Goal: Information Seeking & Learning: Learn about a topic

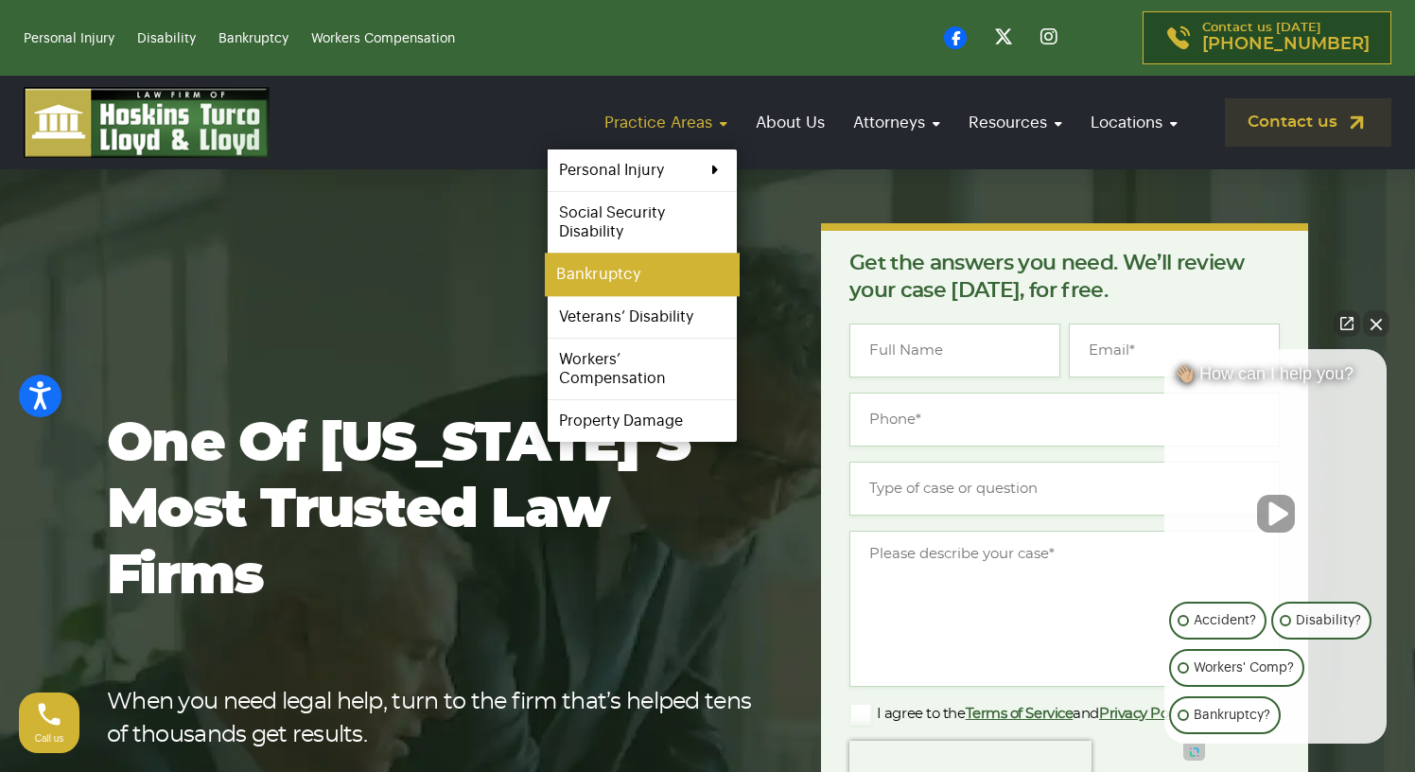
click at [619, 269] on link "Bankruptcy" at bounding box center [642, 274] width 195 height 43
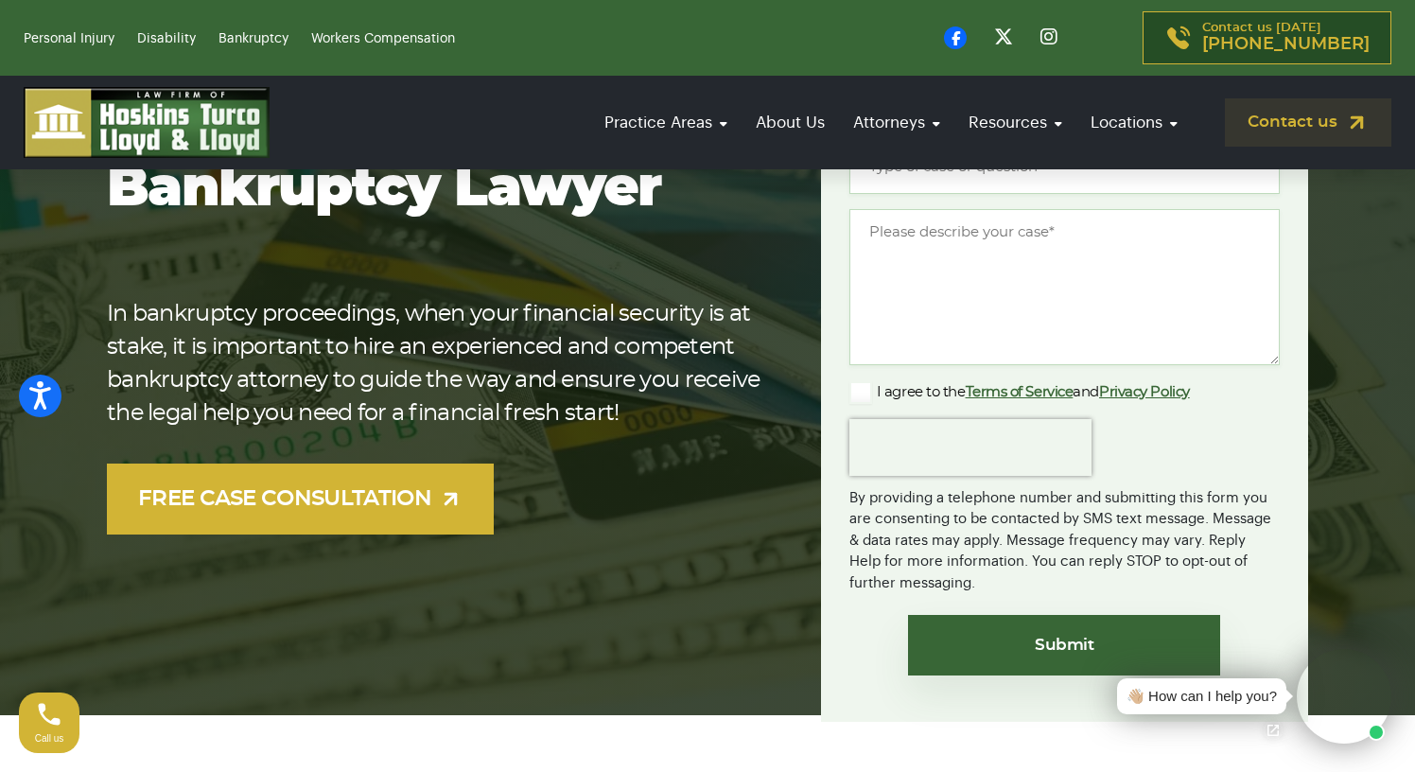
scroll to position [323, 0]
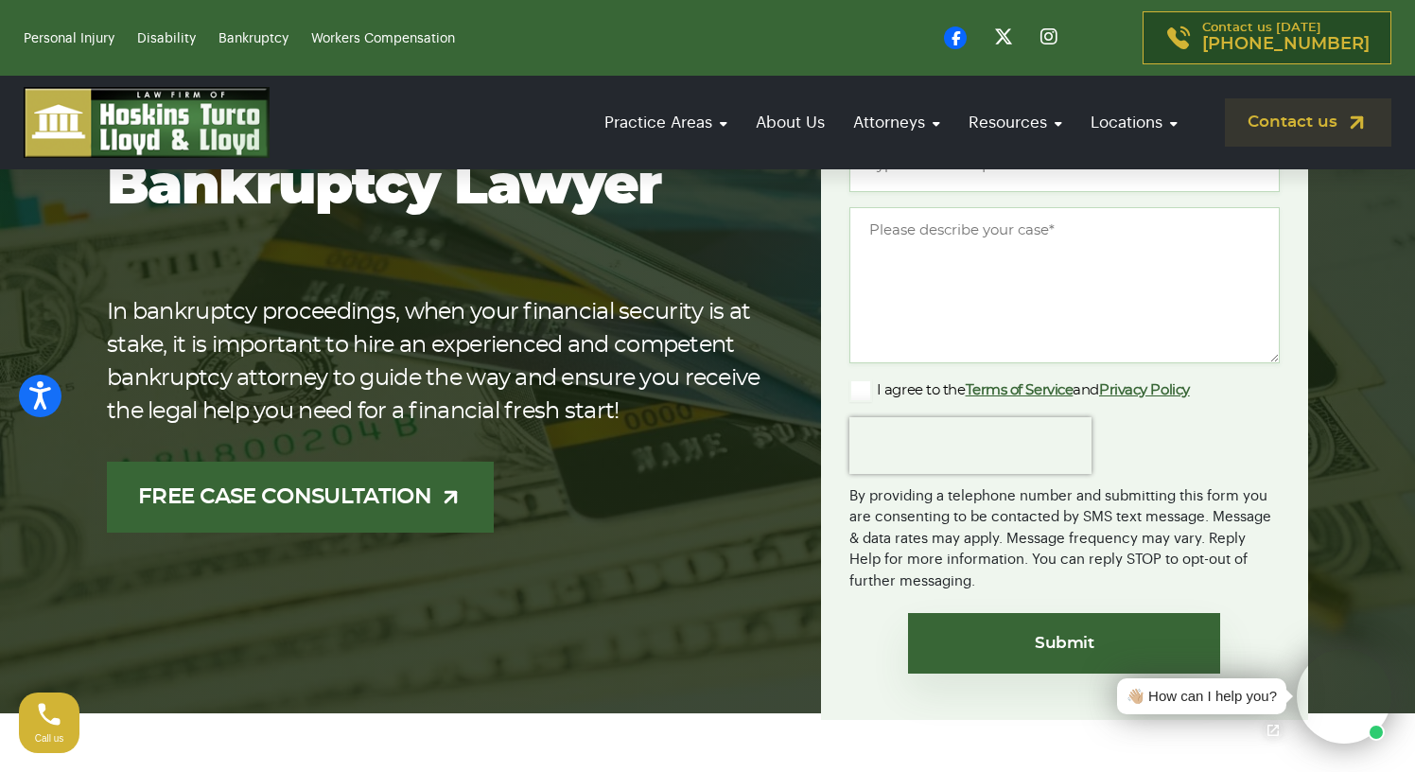
click at [392, 495] on link "FREE CASE CONSULTATION" at bounding box center [300, 497] width 387 height 71
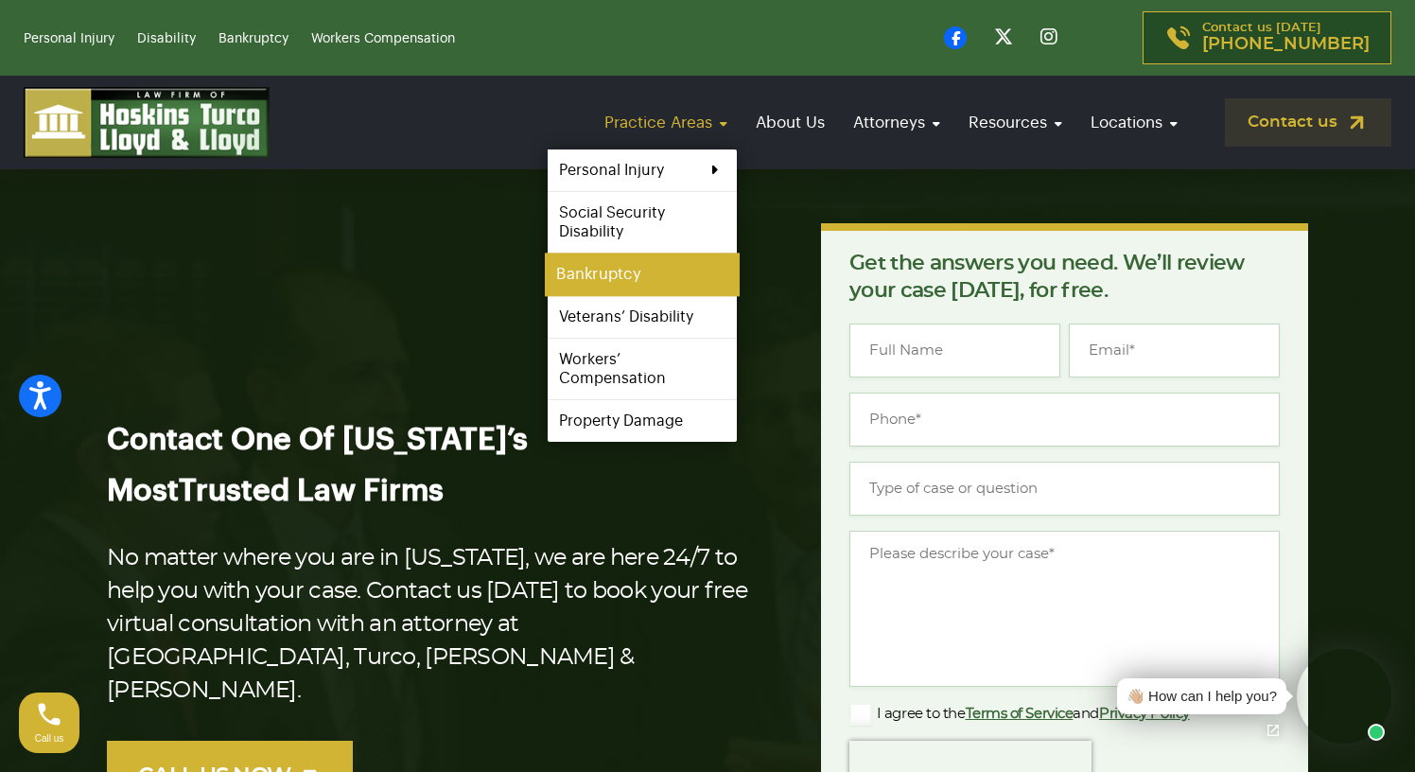
click at [668, 275] on link "Bankruptcy" at bounding box center [642, 274] width 195 height 43
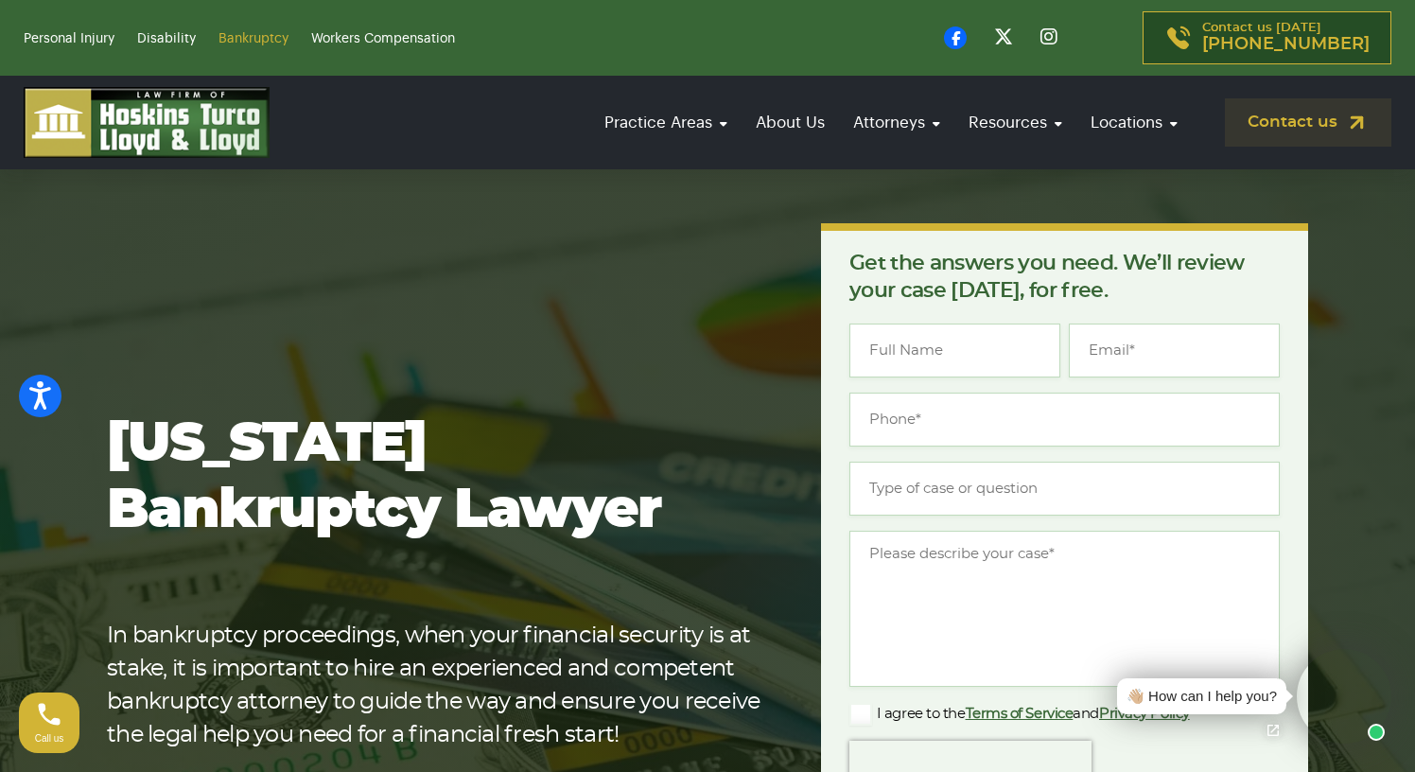
click at [261, 39] on link "Bankruptcy" at bounding box center [253, 38] width 70 height 13
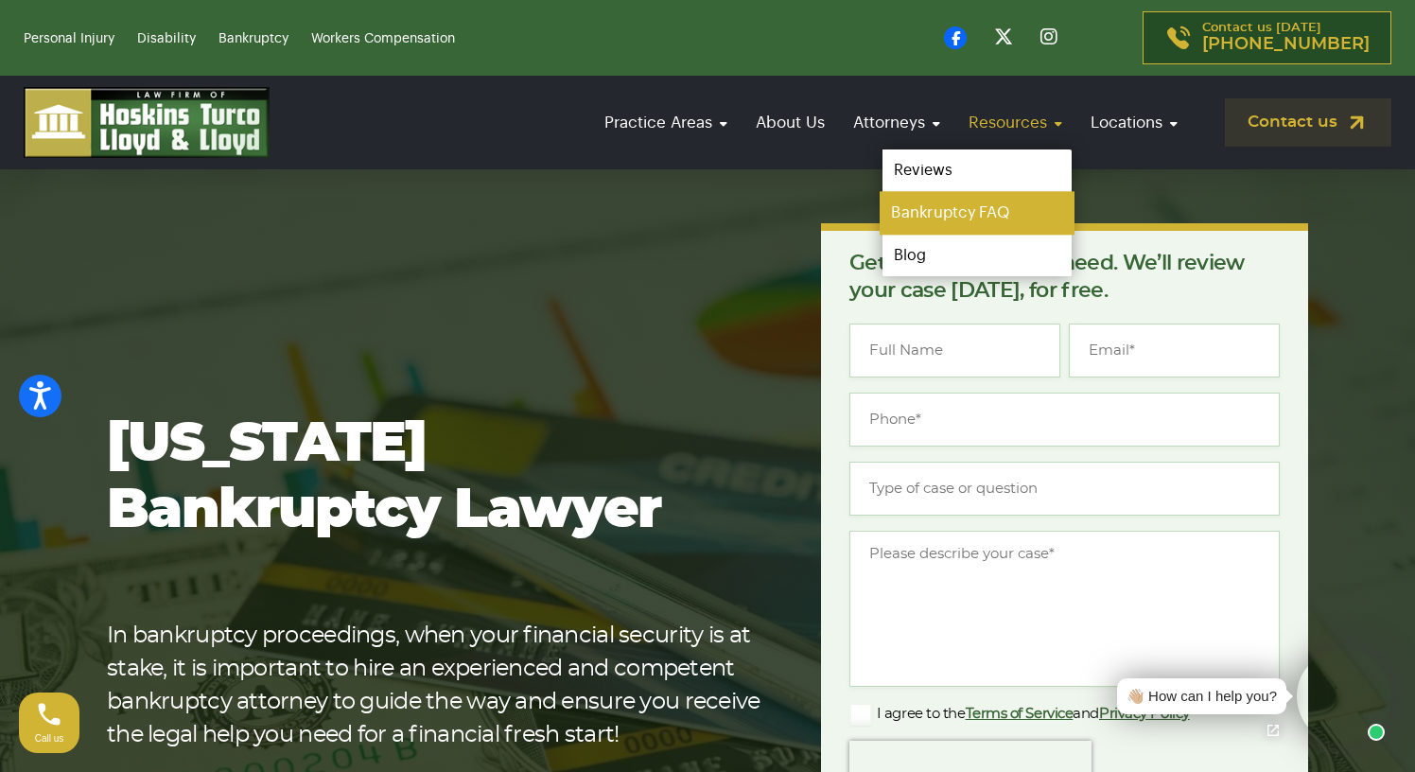
click at [926, 207] on link "Bankruptcy FAQ" at bounding box center [977, 213] width 195 height 43
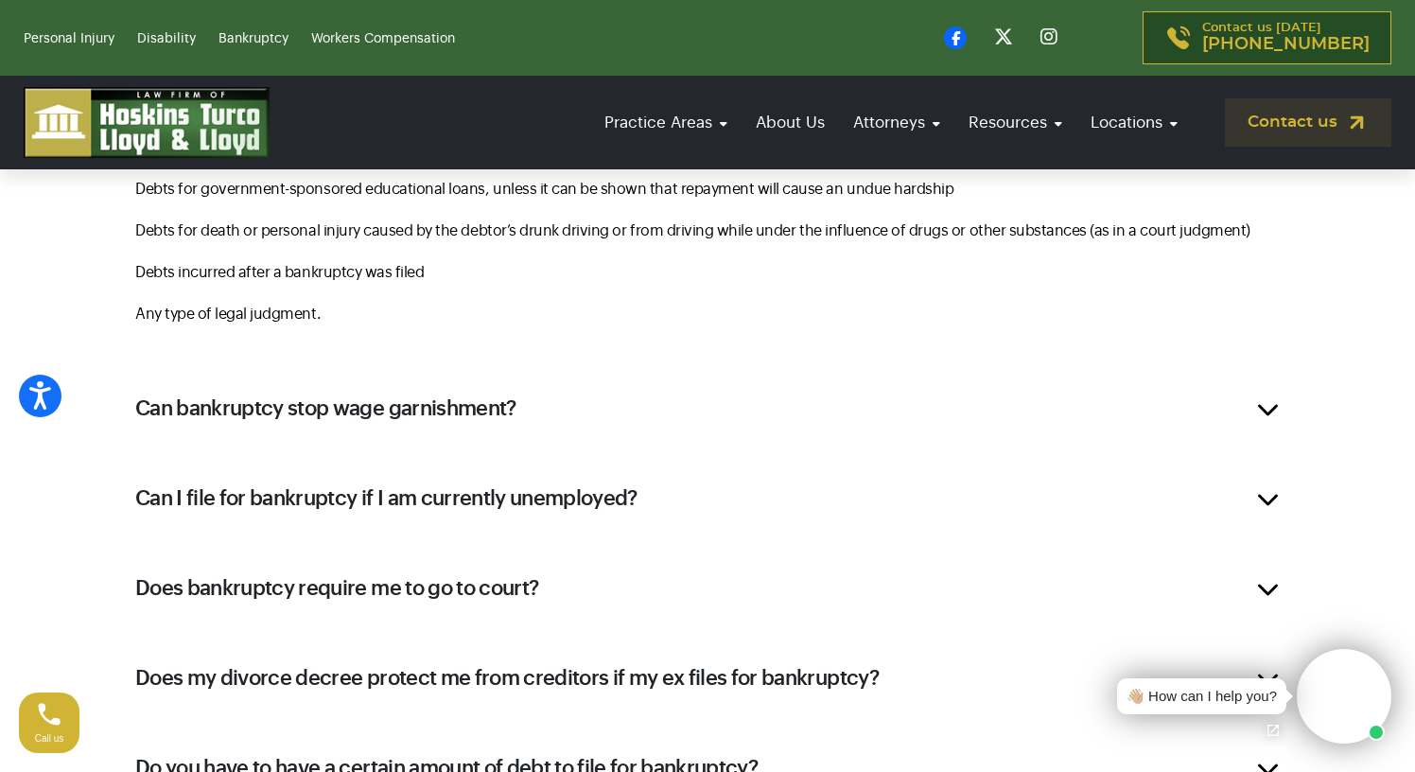
scroll to position [1418, 0]
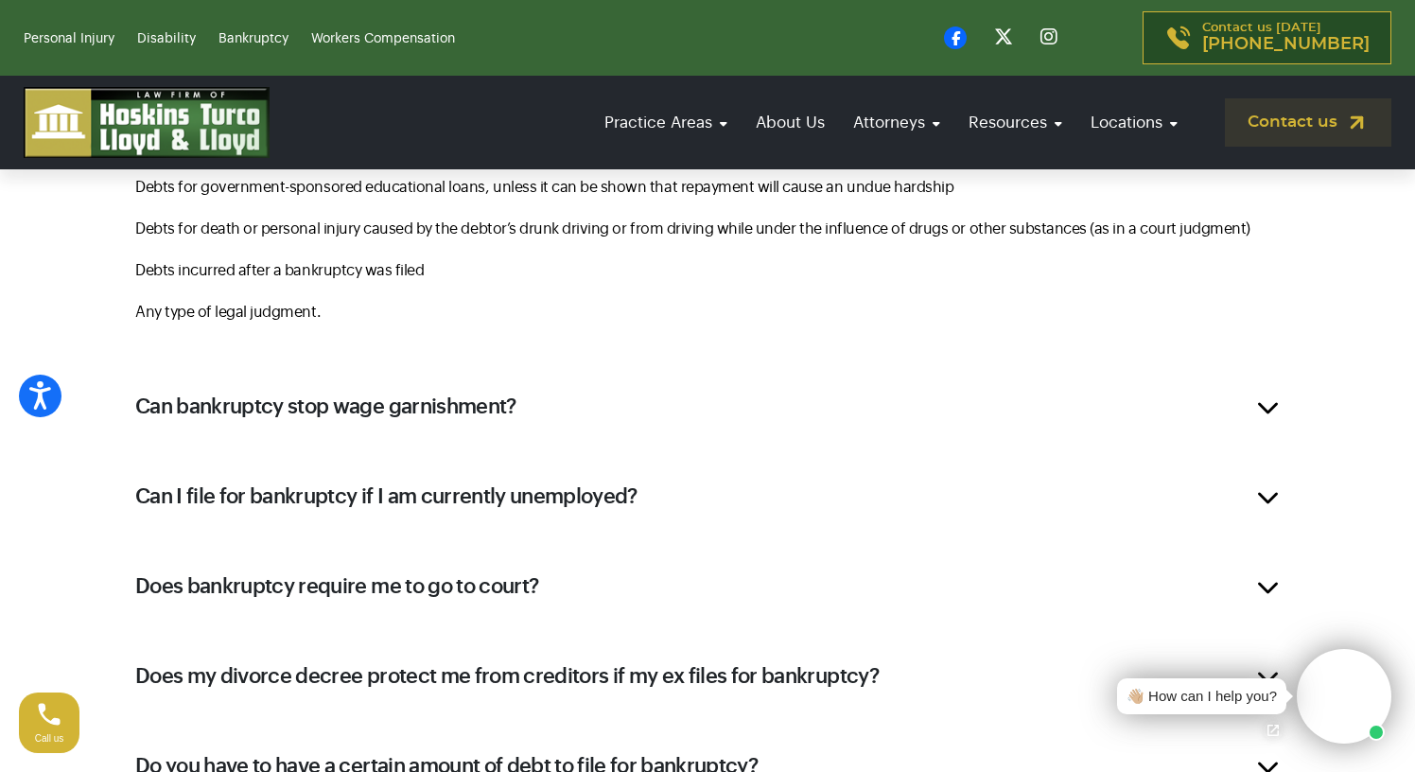
click at [1268, 496] on div "Can I file for bankruptcy if I am currently unemployed?" at bounding box center [707, 497] width 1201 height 76
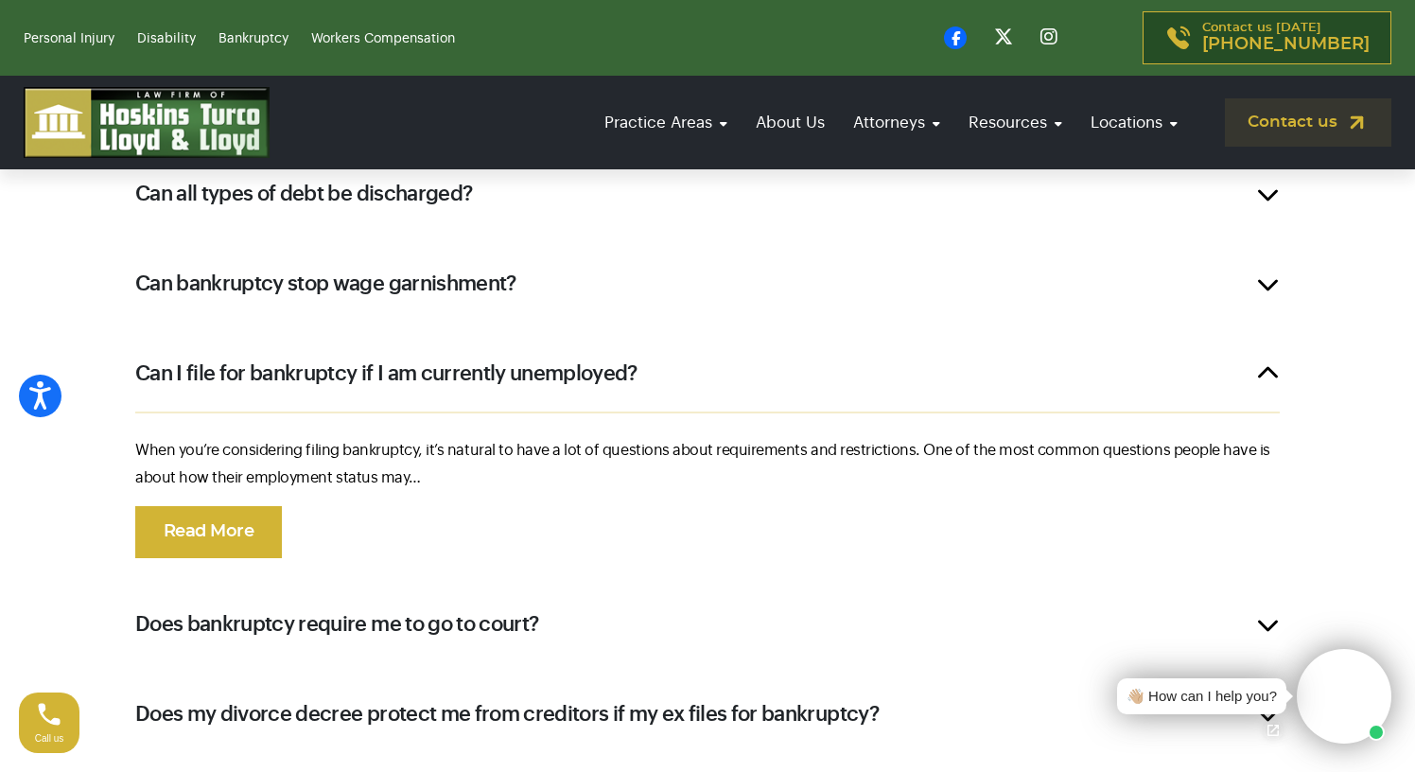
scroll to position [1056, 0]
click at [222, 528] on link "Read More" at bounding box center [208, 533] width 147 height 52
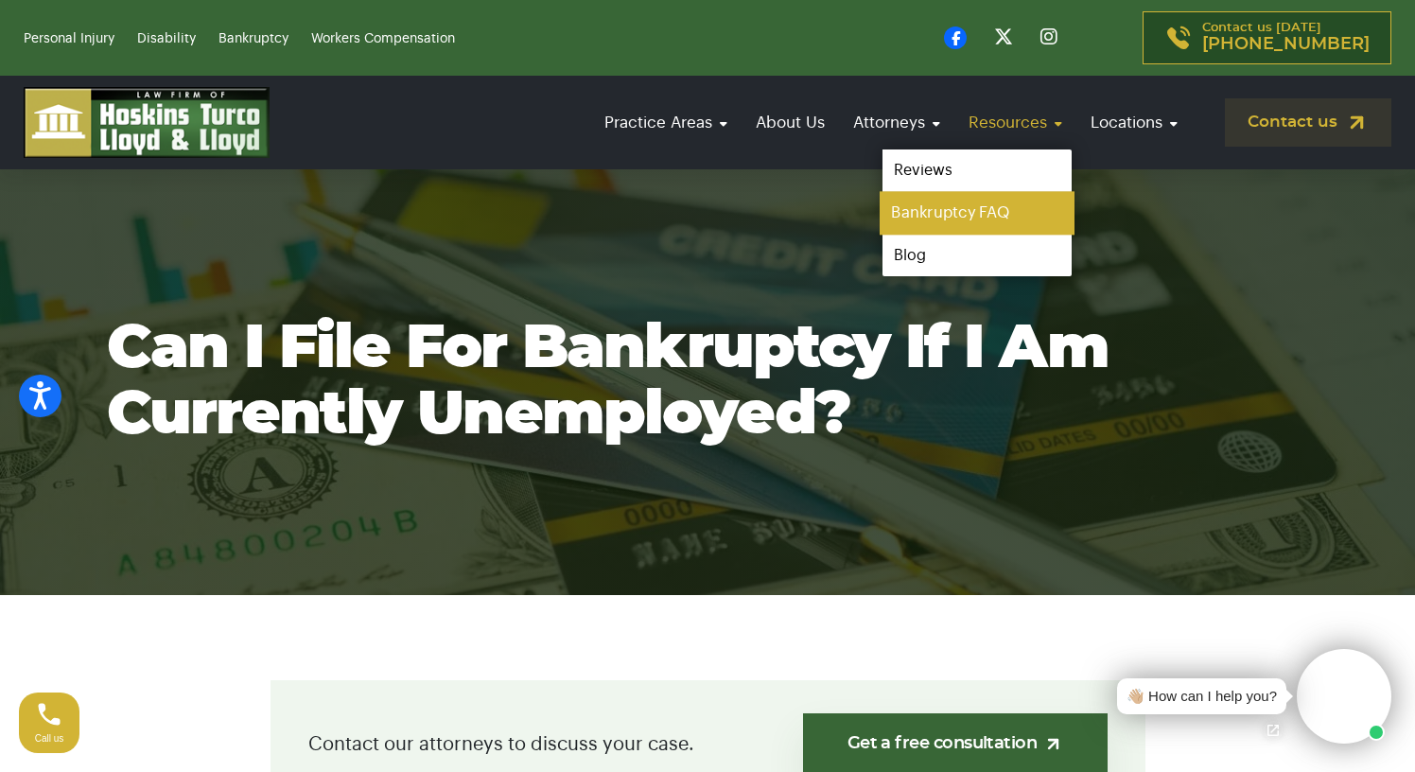
click at [956, 210] on link "Bankruptcy FAQ" at bounding box center [977, 213] width 195 height 43
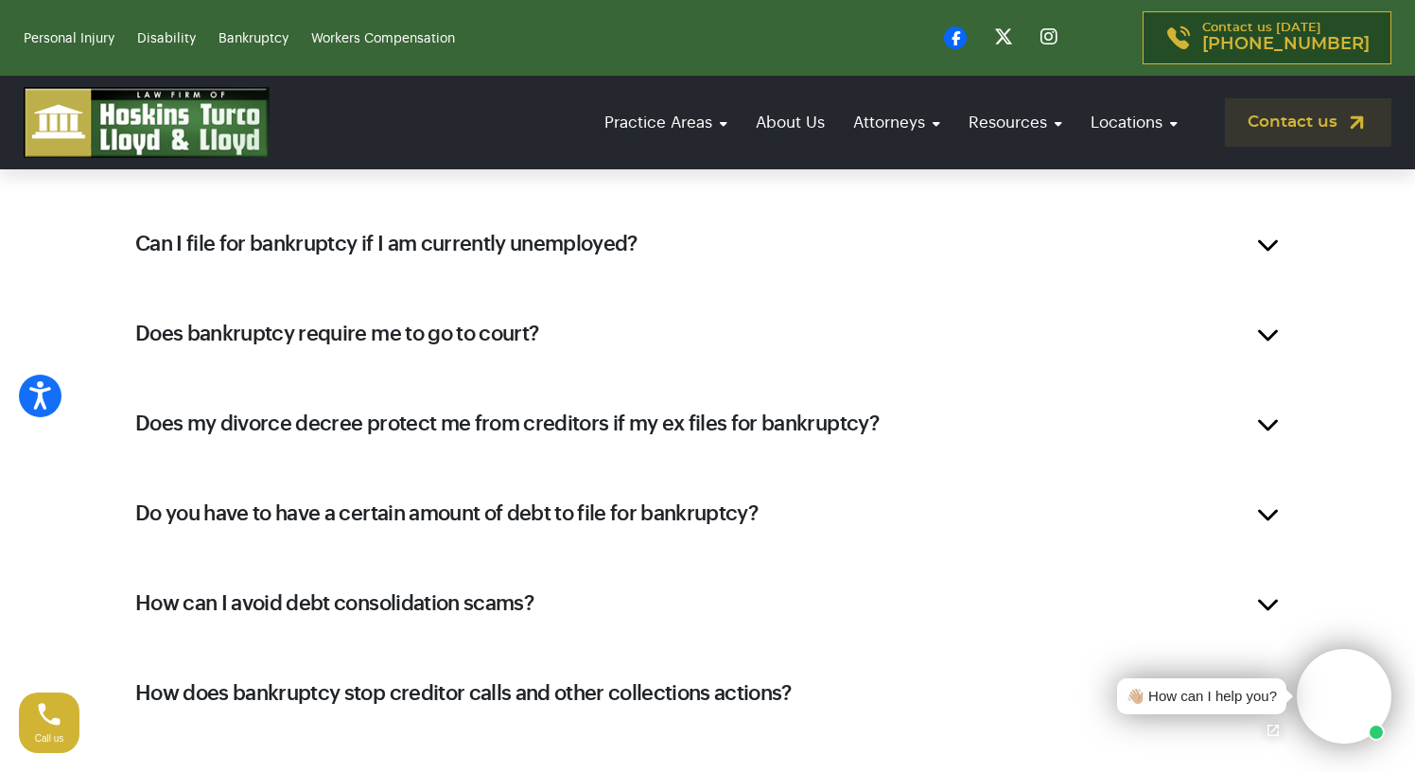
scroll to position [1698, 0]
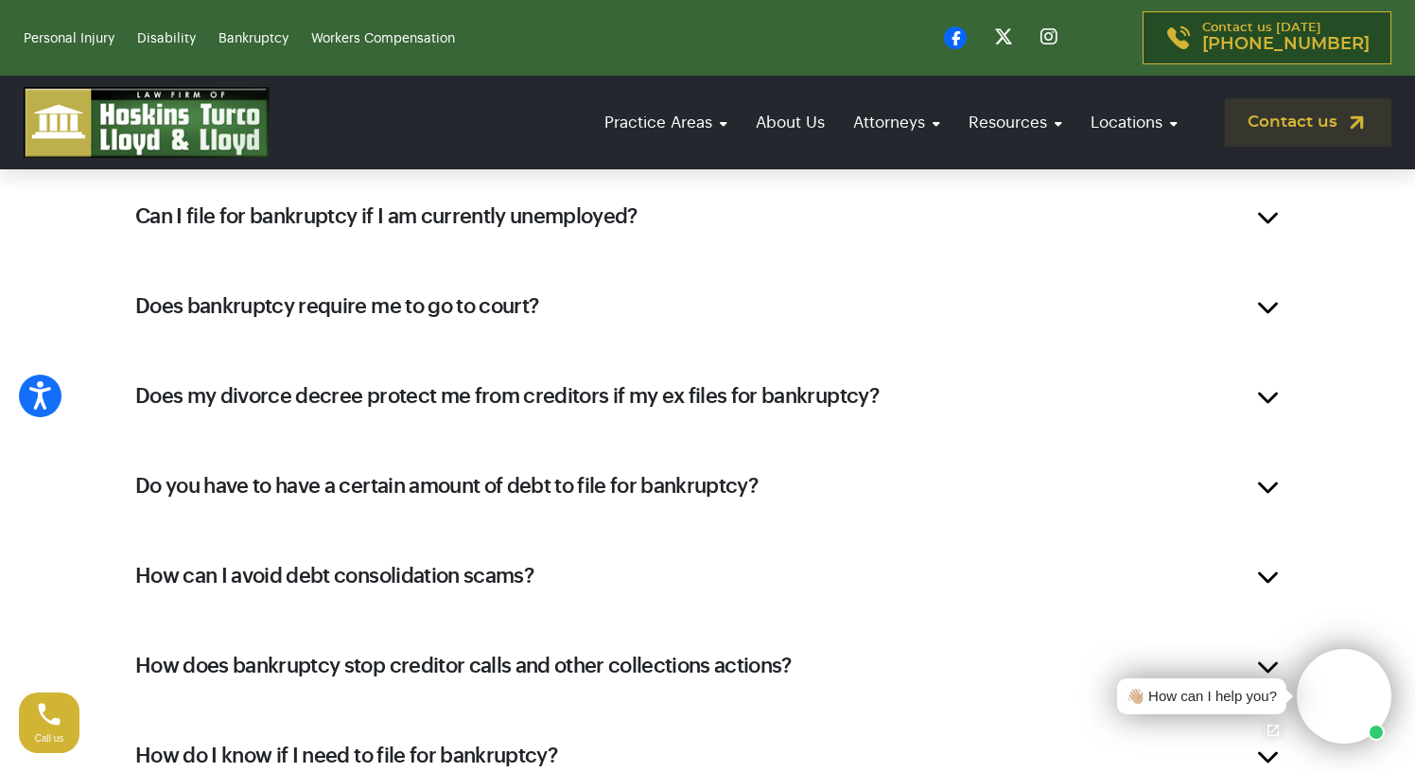
click at [725, 491] on h2 "Do you have to have a certain amount of debt to file for bankruptcy?" at bounding box center [446, 486] width 622 height 28
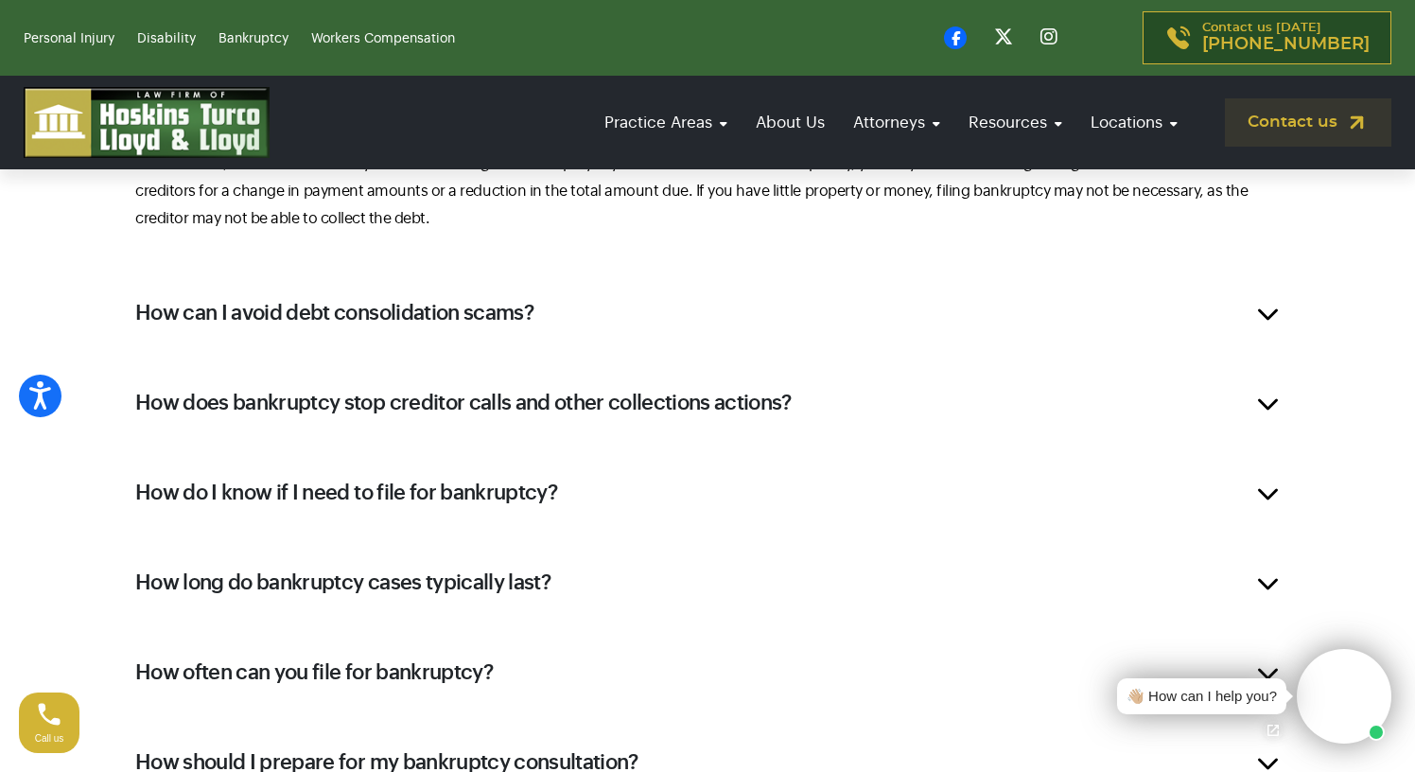
scroll to position [1646, 0]
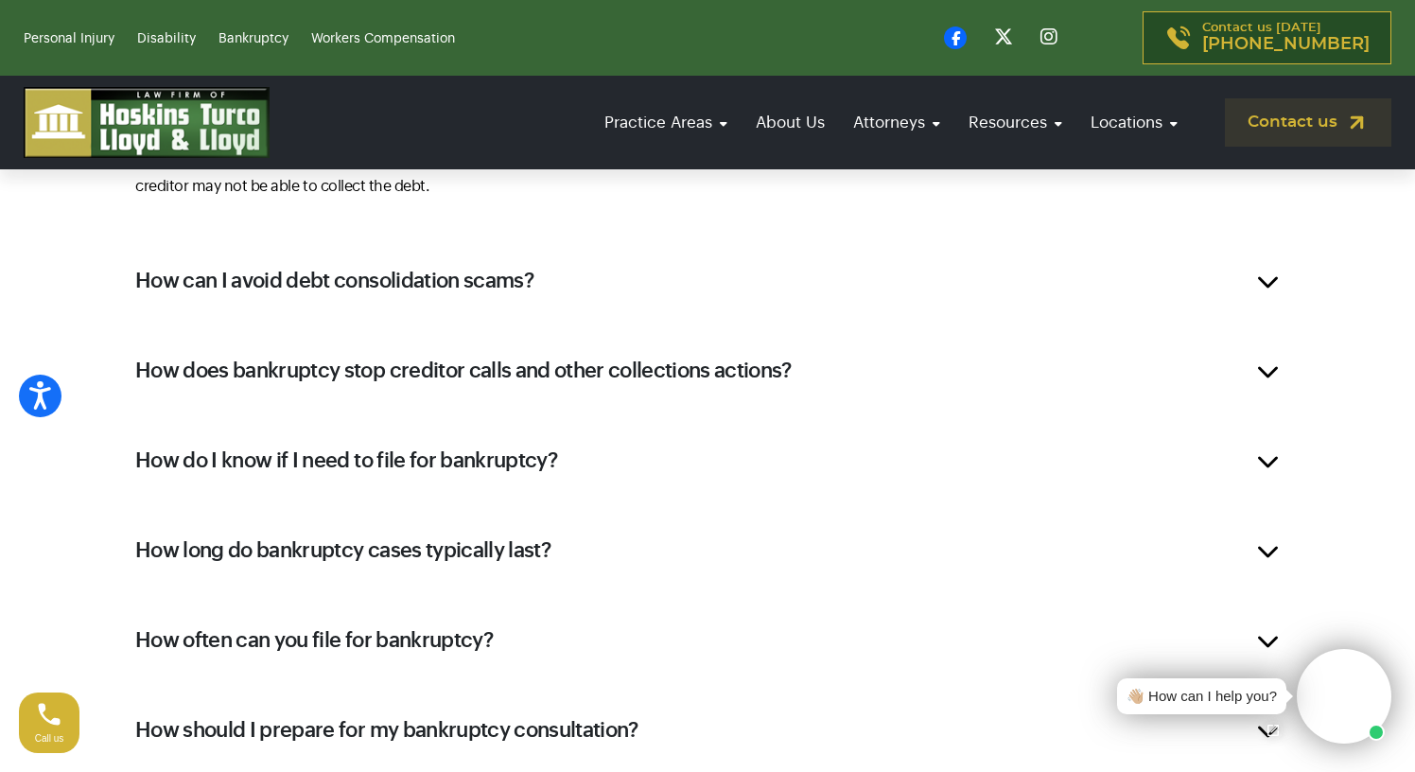
click at [1266, 370] on div "How does bankruptcy stop creditor calls and other collections actions?" at bounding box center [707, 371] width 1201 height 76
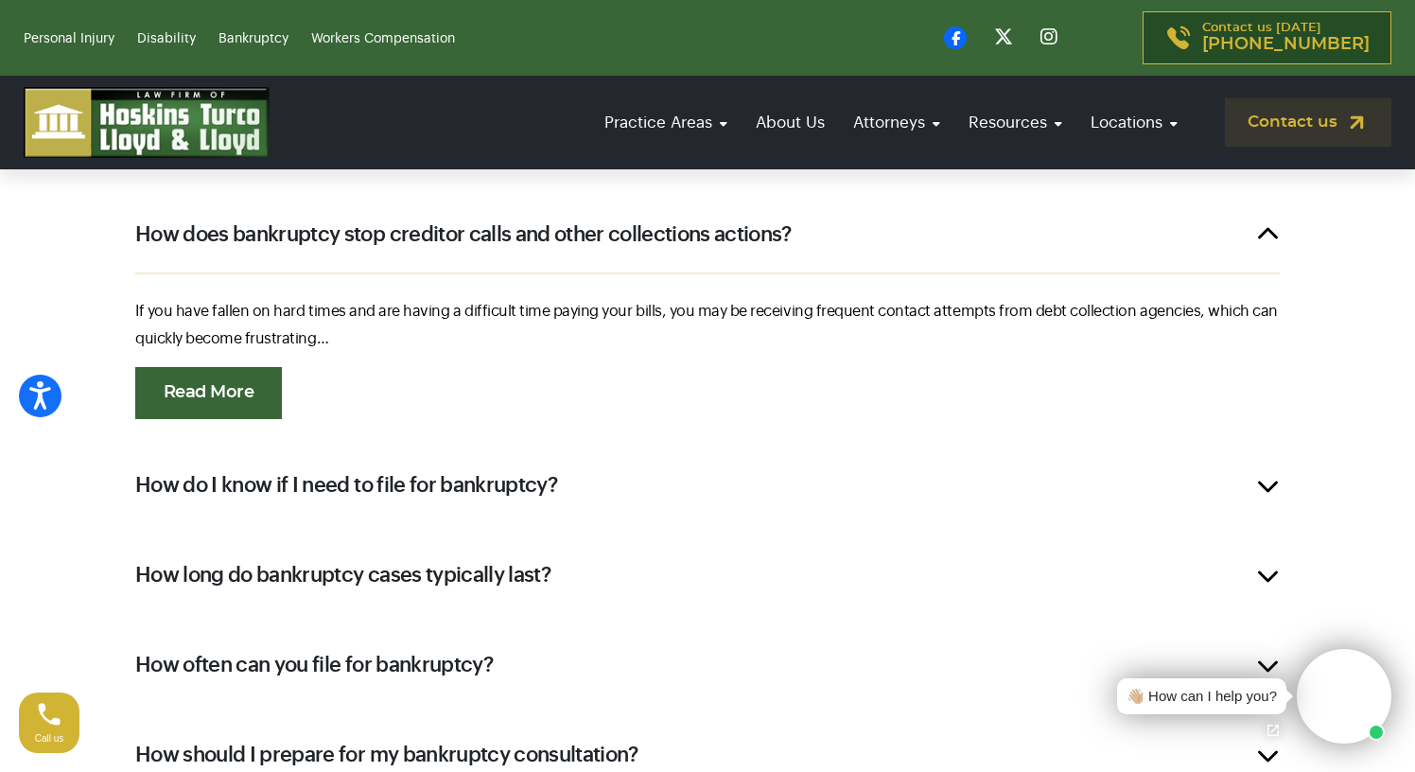
click at [211, 396] on link "Read More" at bounding box center [208, 393] width 147 height 52
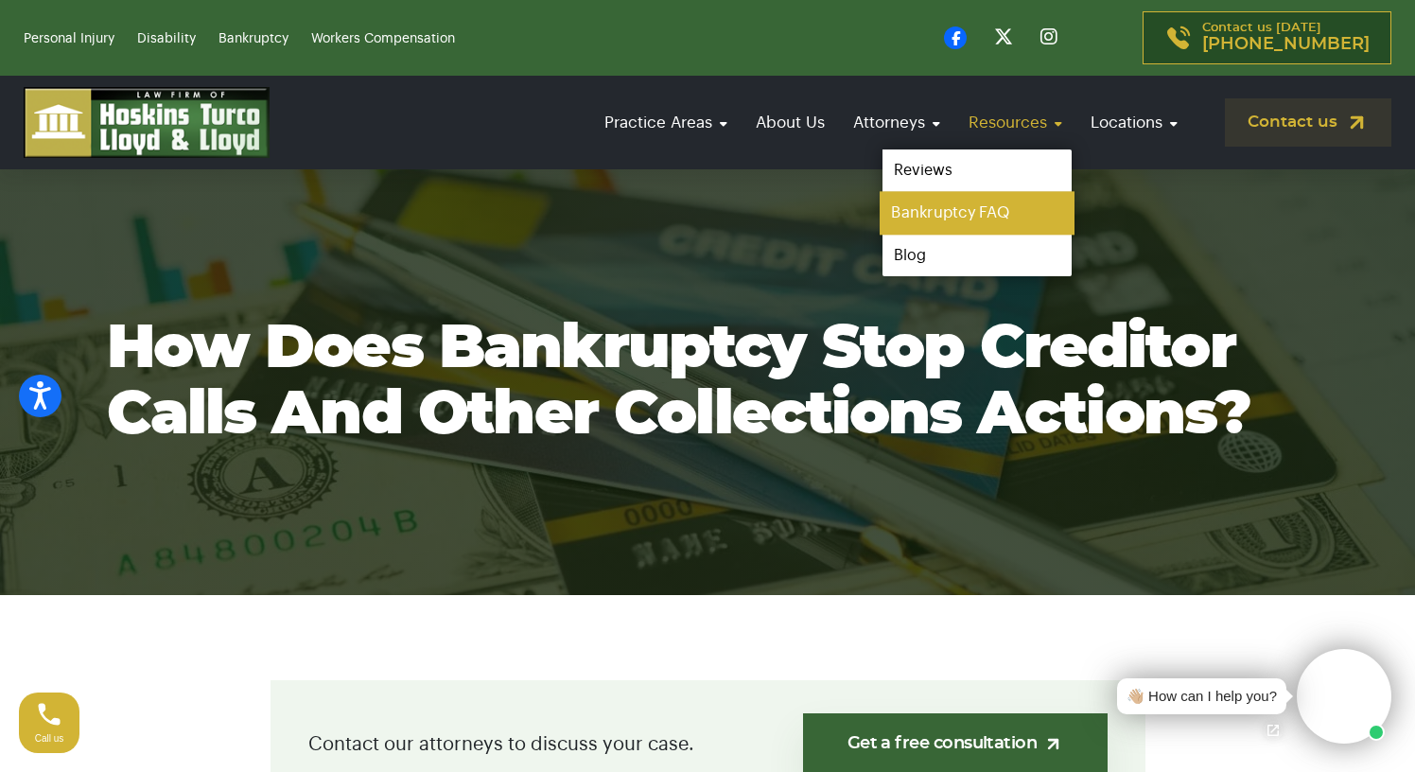
click at [947, 217] on link "Bankruptcy FAQ" at bounding box center [977, 213] width 195 height 43
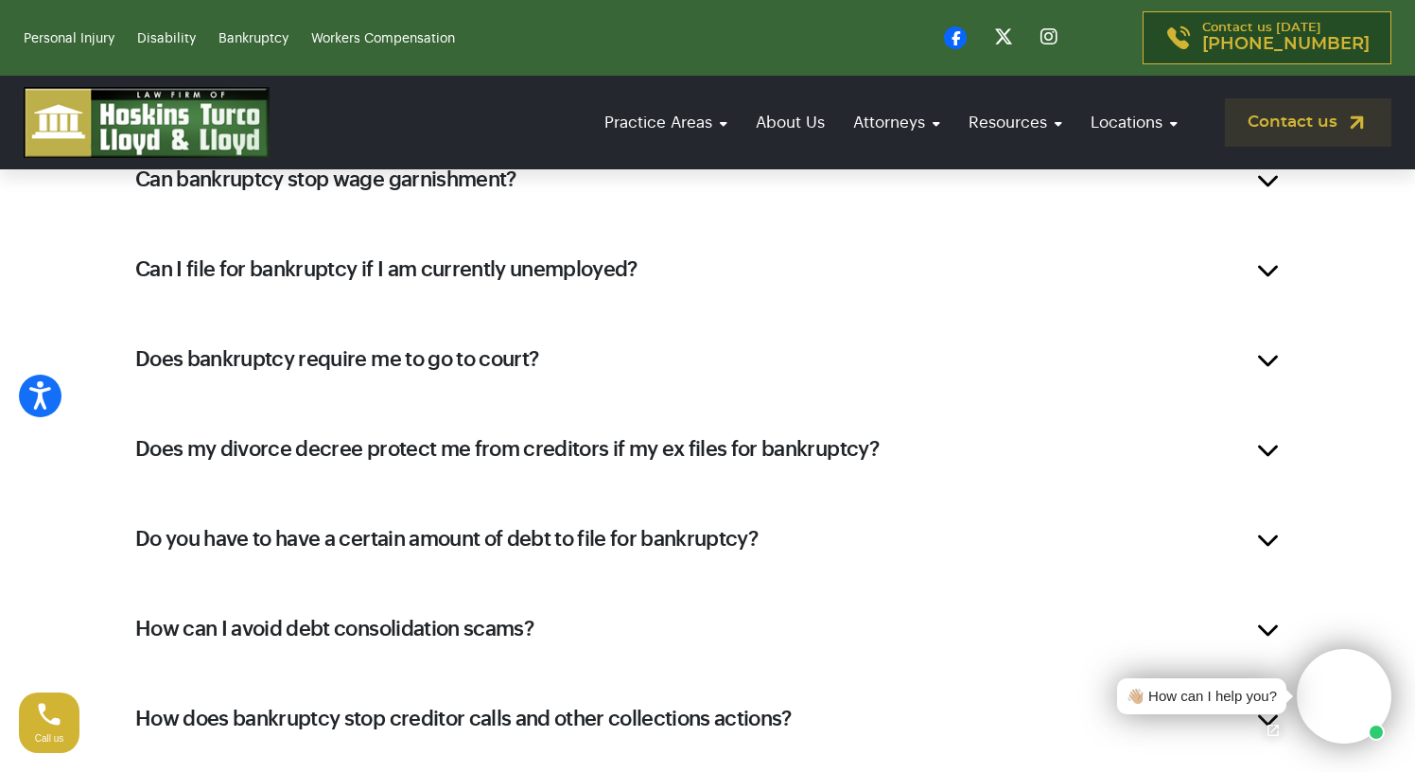
scroll to position [1702, 0]
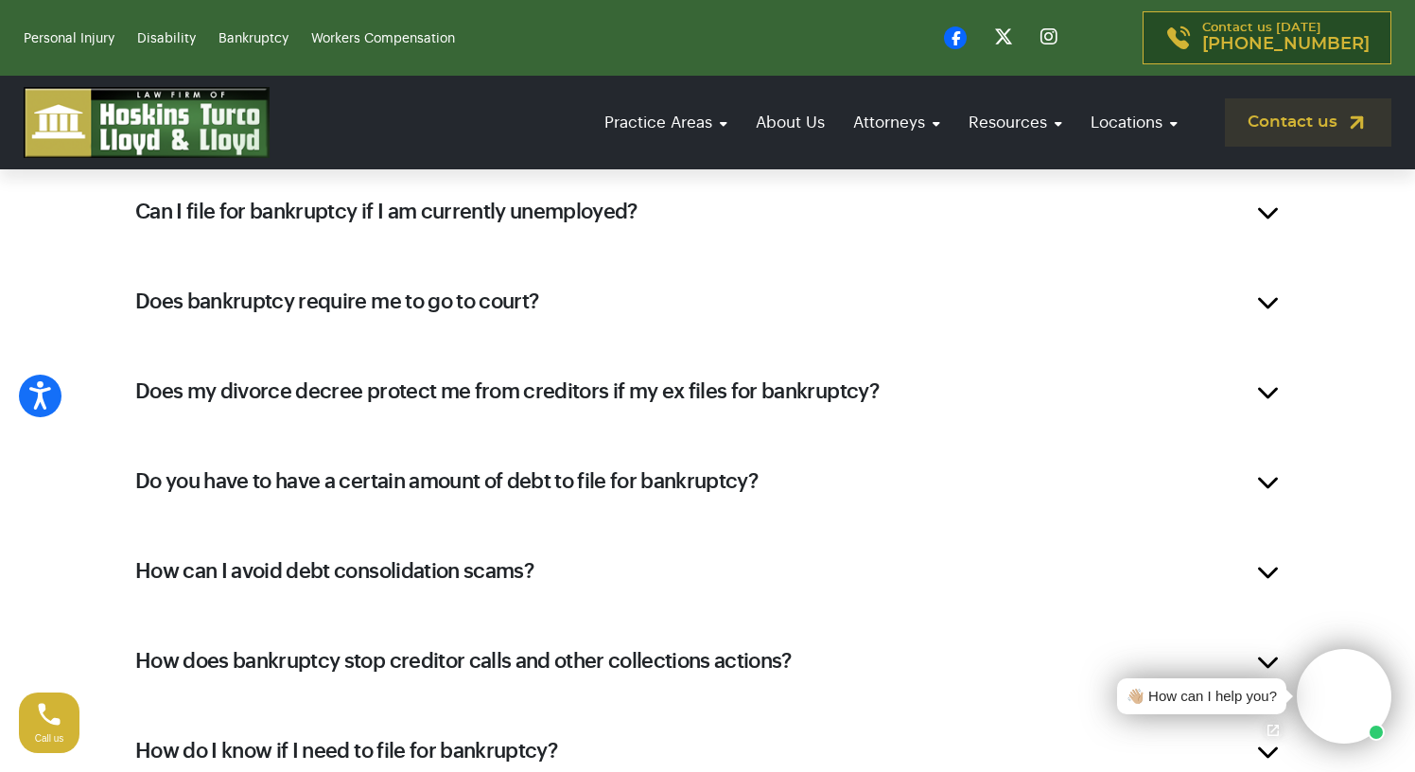
click at [1276, 295] on div "Does bankruptcy require me to go to court?" at bounding box center [707, 302] width 1201 height 76
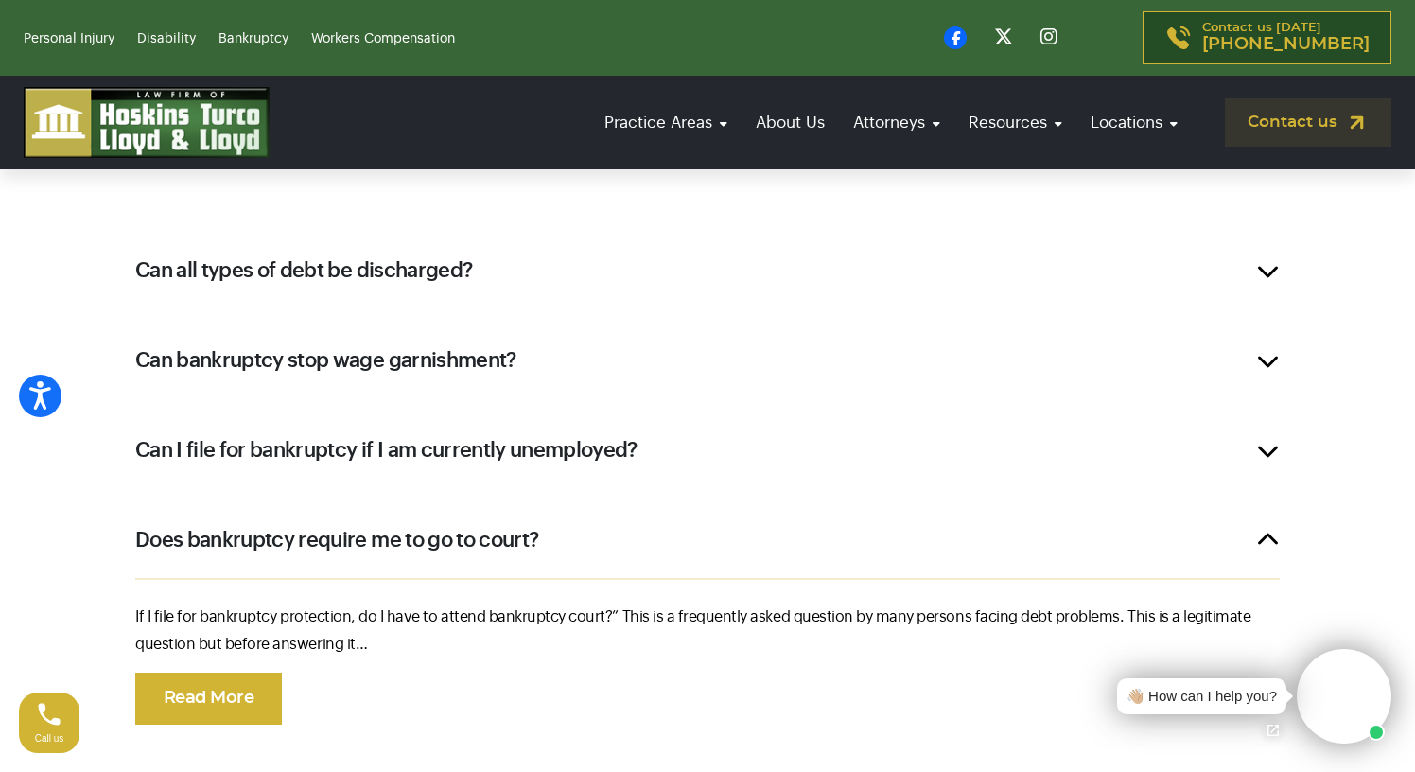
scroll to position [980, 0]
click at [205, 697] on link "Read More" at bounding box center [208, 699] width 147 height 52
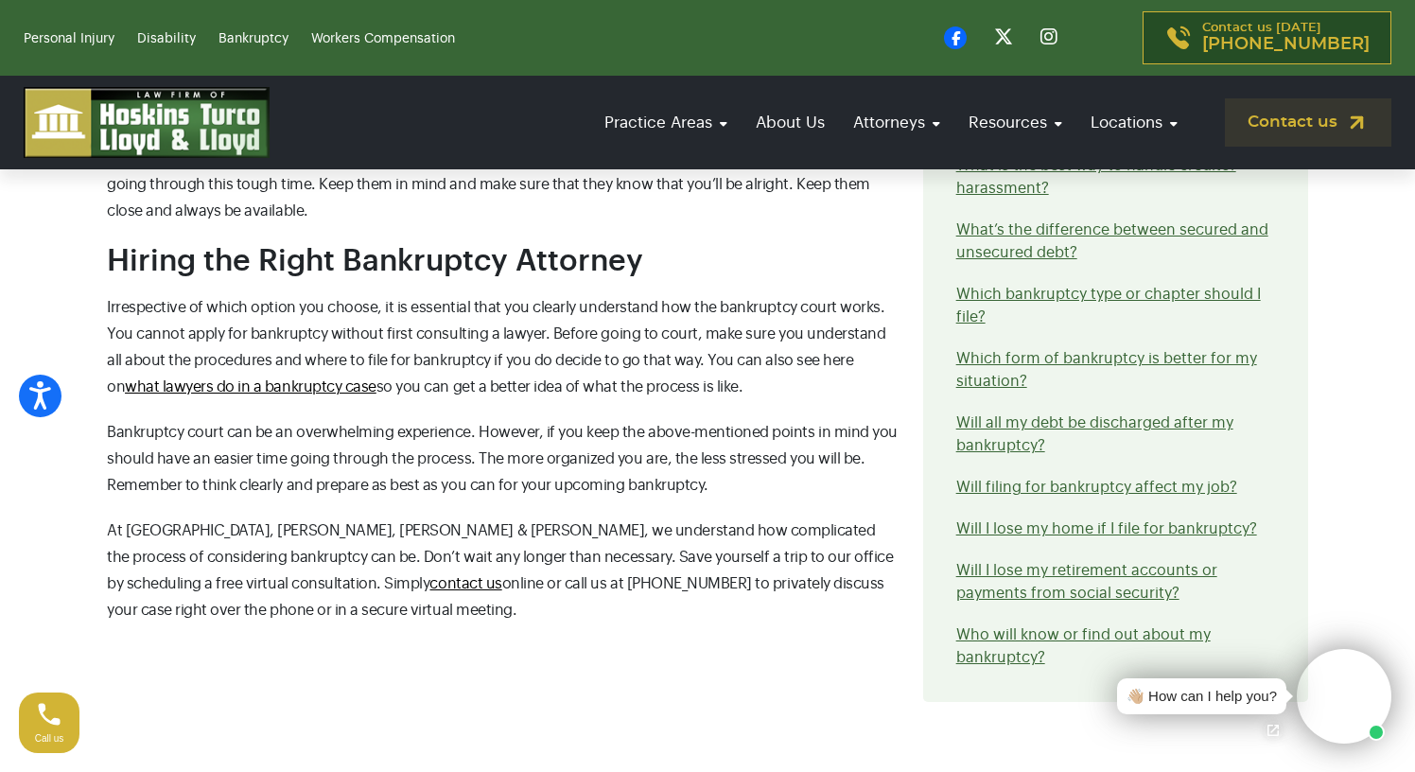
scroll to position [1880, 0]
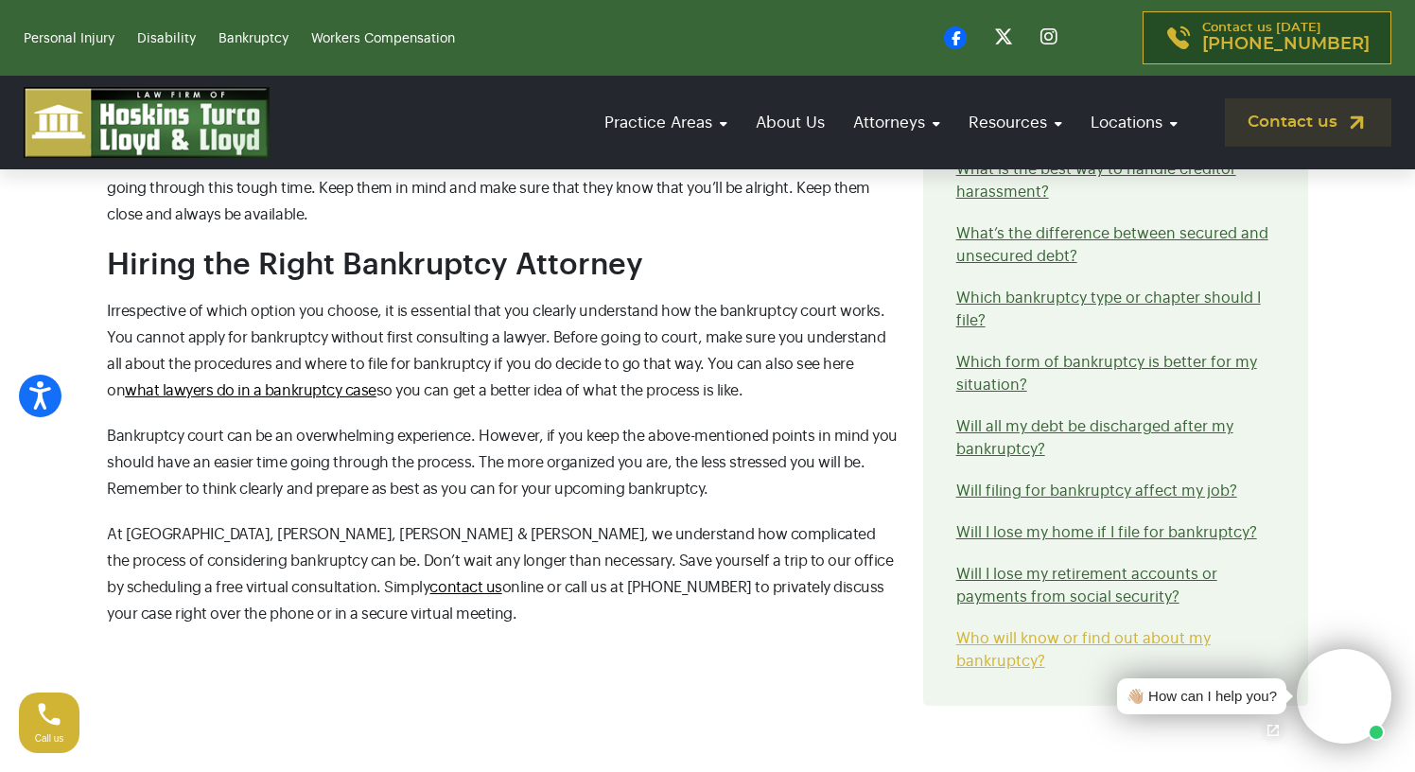
click at [997, 631] on link "Who will know or find out about my bankruptcy?" at bounding box center [1083, 650] width 254 height 38
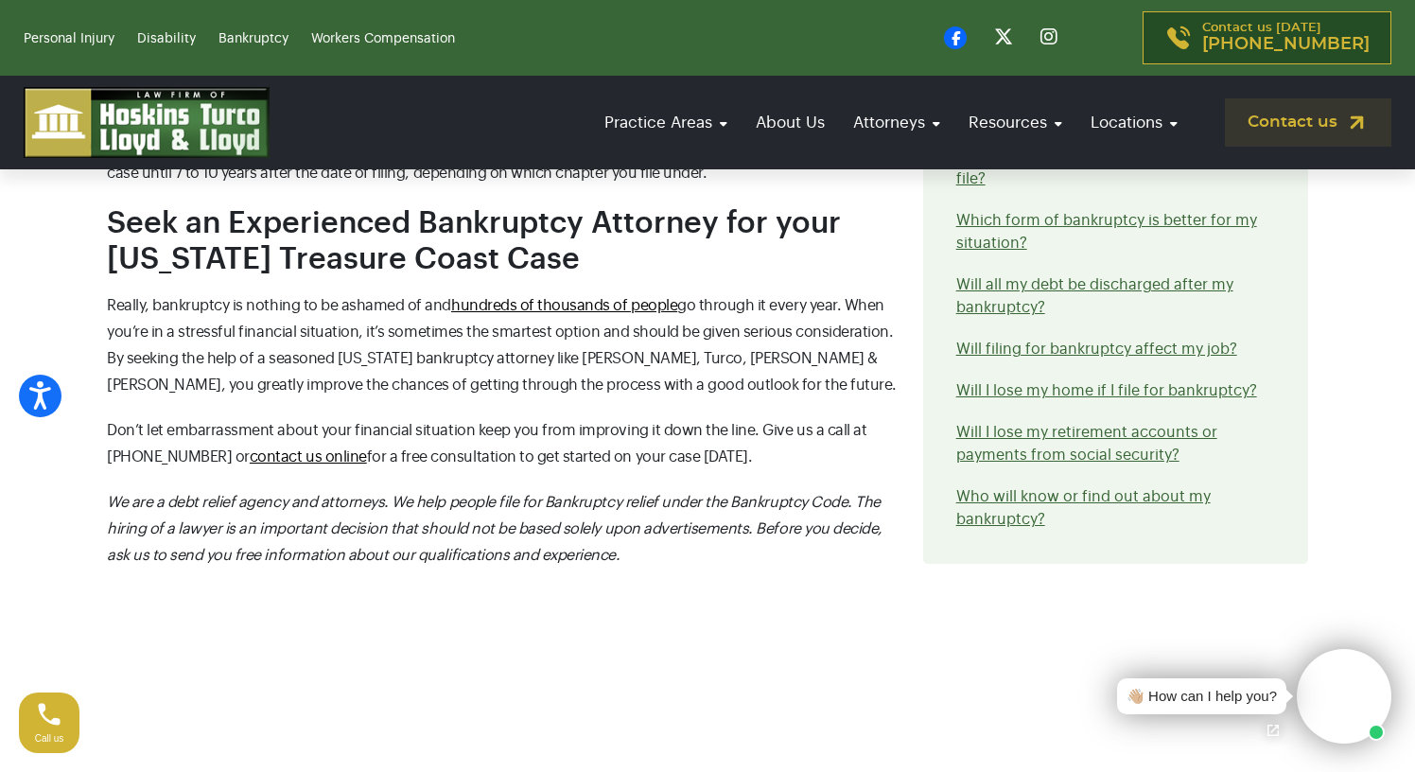
scroll to position [2545, 0]
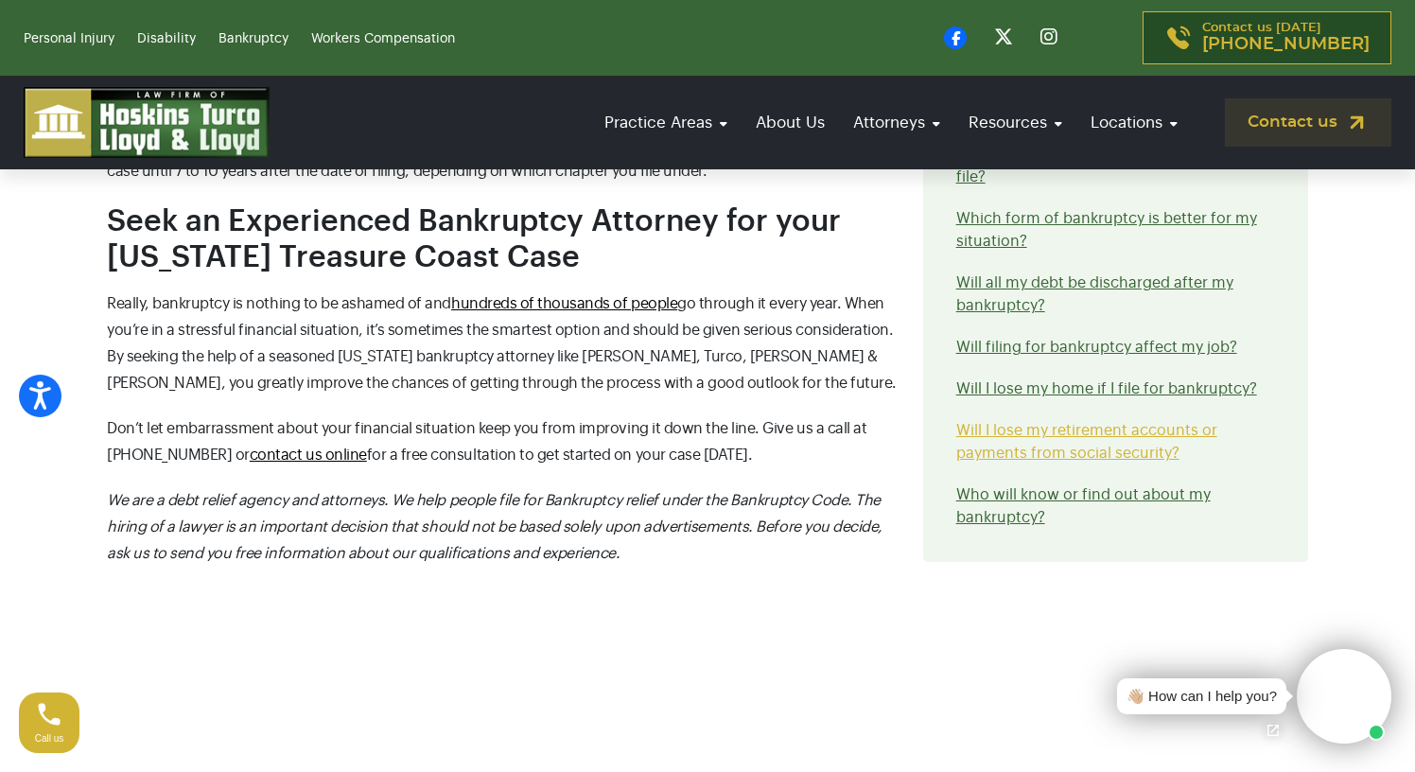
click at [1033, 449] on link "Will I lose my retirement accounts or payments from social security?" at bounding box center [1086, 442] width 261 height 38
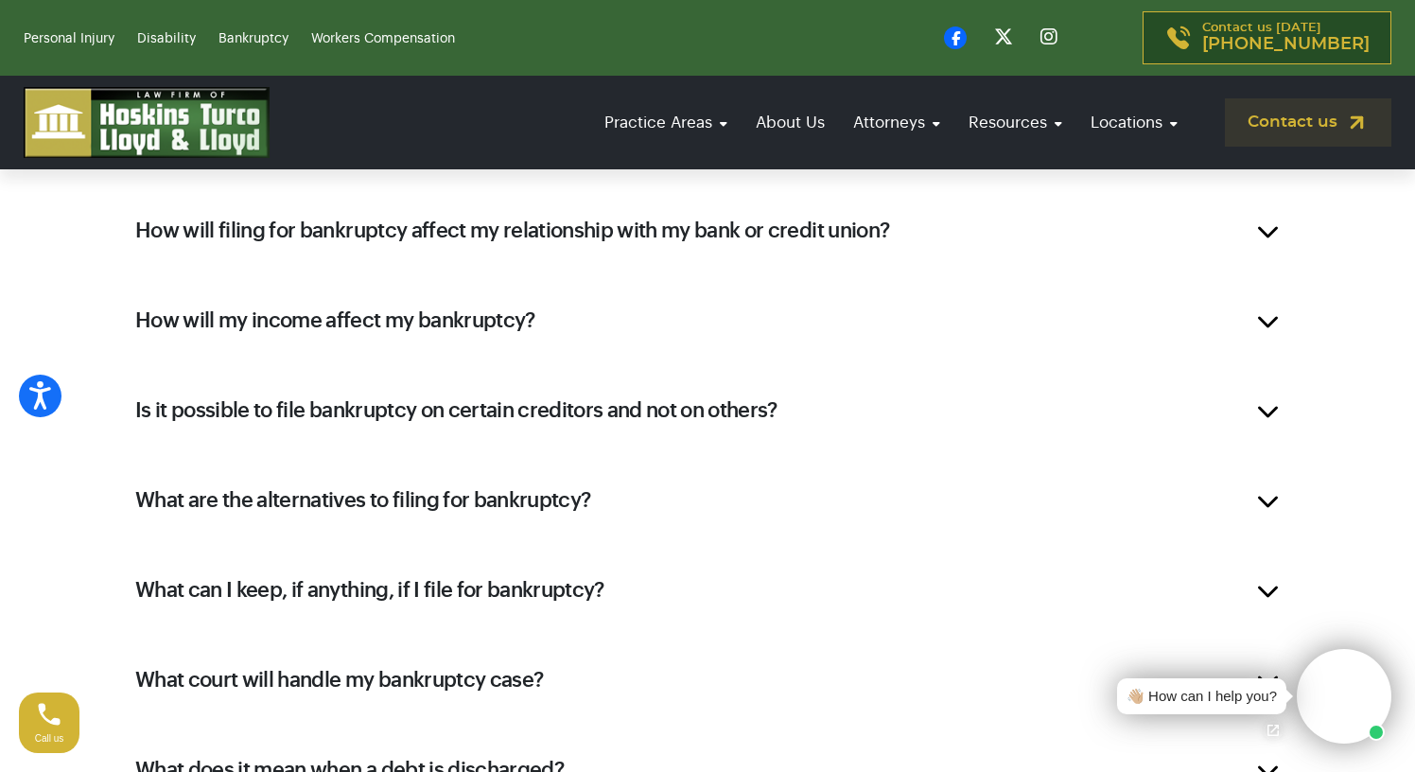
scroll to position [2580, 0]
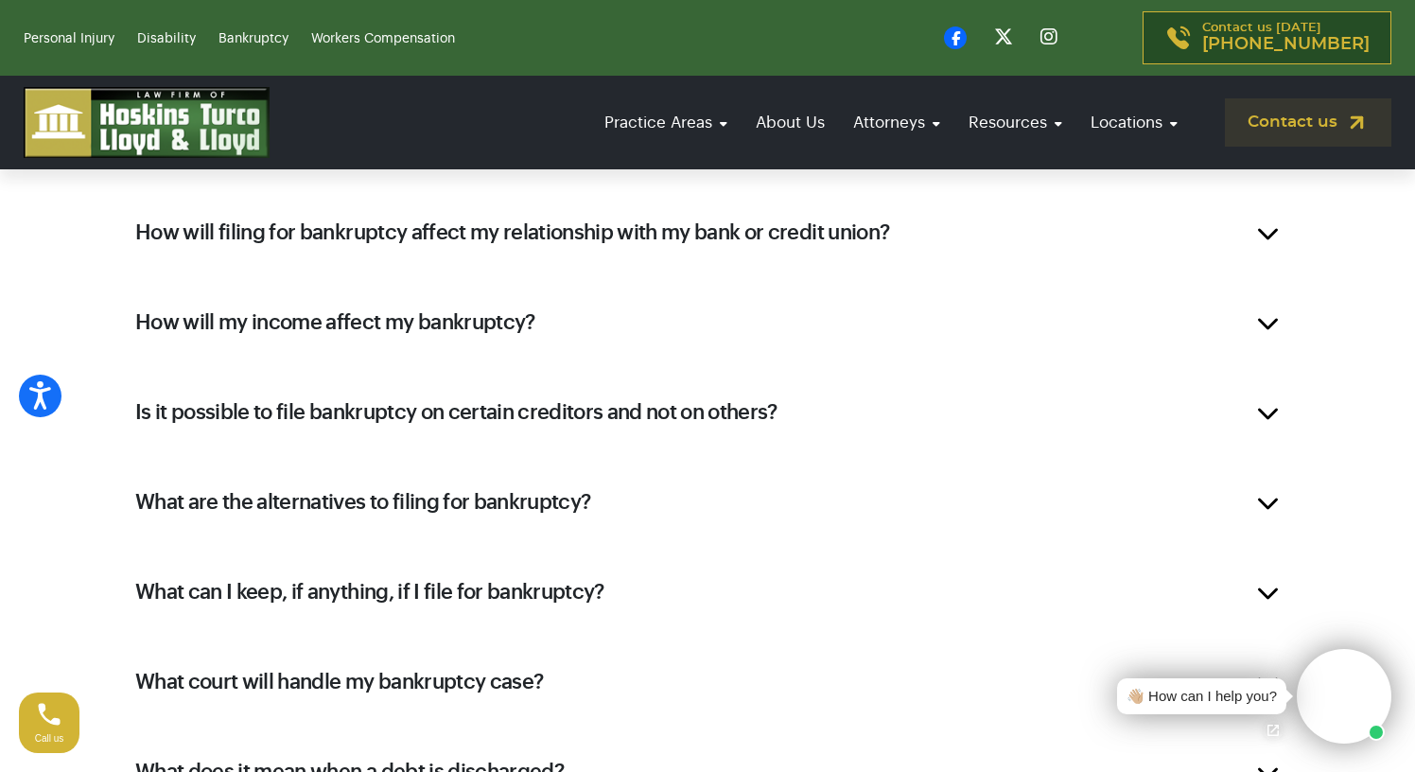
click at [1268, 408] on div "Is it possible to file bankruptcy on certain creditors and not on others?" at bounding box center [707, 413] width 1201 height 76
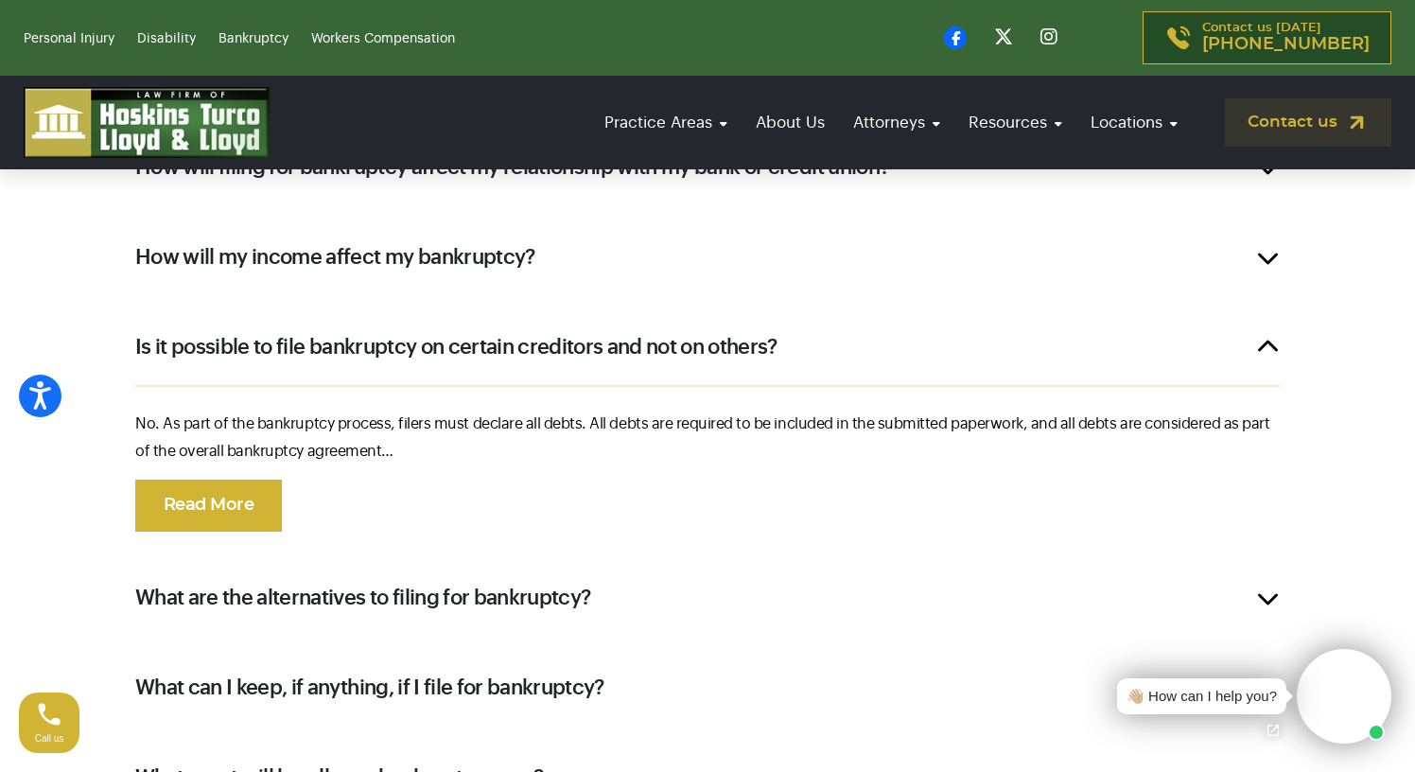
scroll to position [2163, 0]
click at [218, 500] on link "Read More" at bounding box center [208, 505] width 147 height 52
